Goal: Task Accomplishment & Management: Use online tool/utility

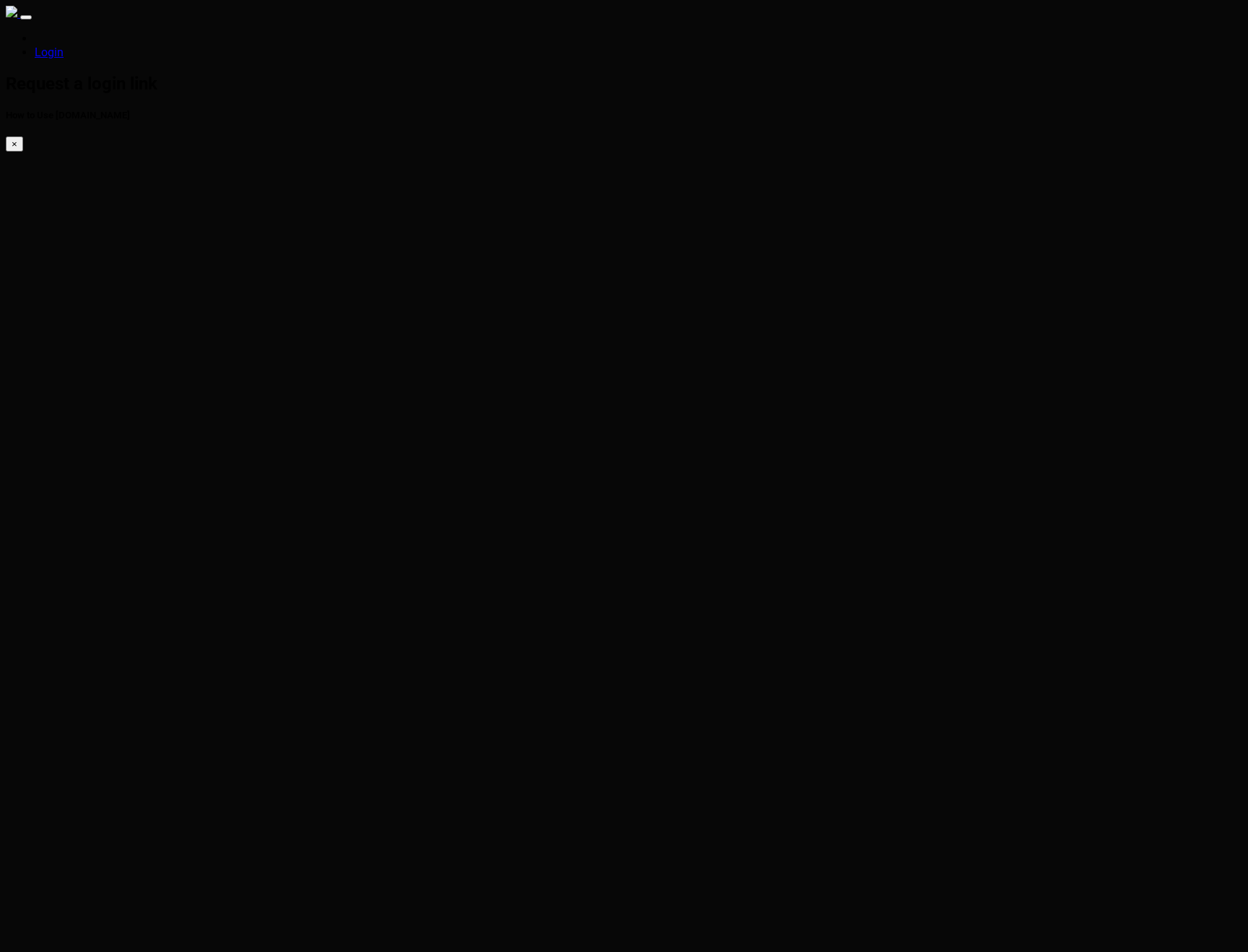
type input "eric@conlan.io"
click at [1097, 192] on body "Login Check your e-mail now. How to Use [DOMAIN_NAME] × Check your email for a …" at bounding box center [624, 584] width 1236 height 1156
